Goal: Navigation & Orientation: Go to known website

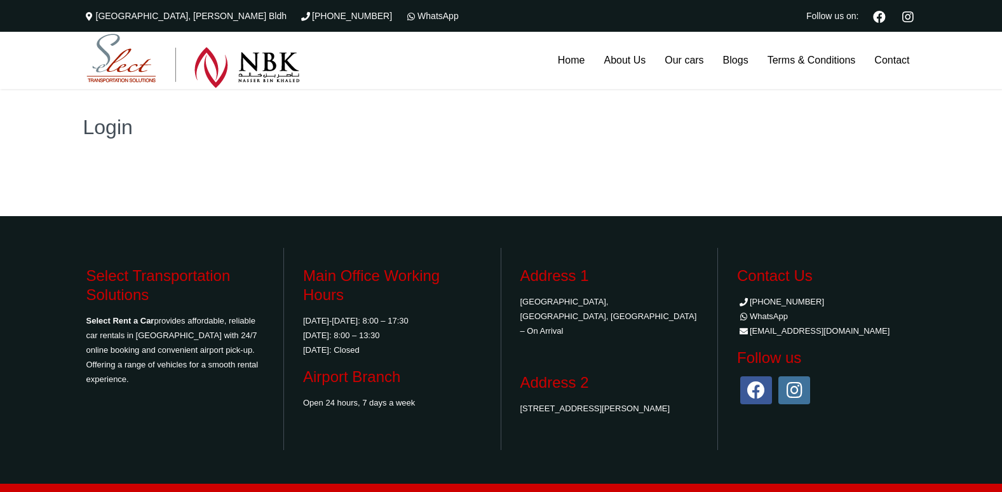
click at [123, 130] on h1 "Login" at bounding box center [501, 127] width 836 height 20
click at [121, 71] on img at bounding box center [192, 61] width 213 height 55
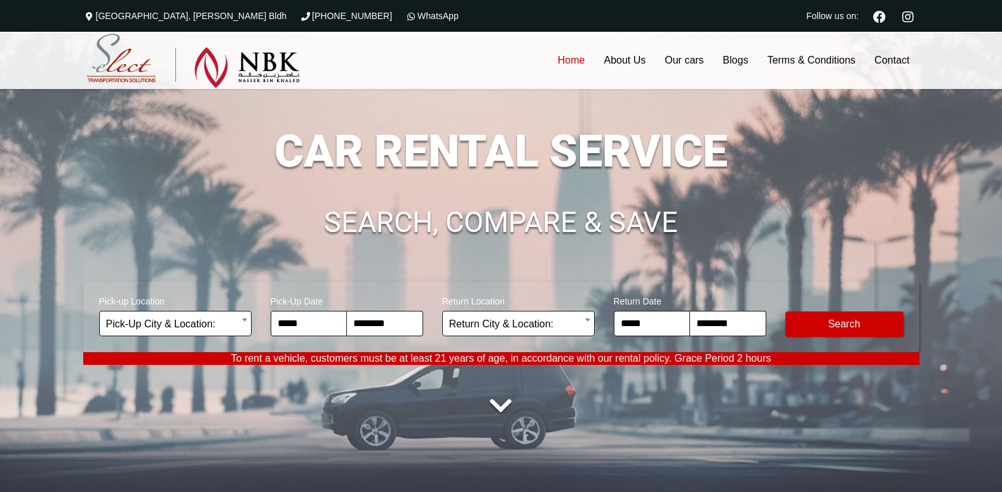
click at [248, 71] on img at bounding box center [192, 61] width 213 height 55
click at [151, 67] on img at bounding box center [192, 61] width 213 height 55
